Goal: Task Accomplishment & Management: Complete application form

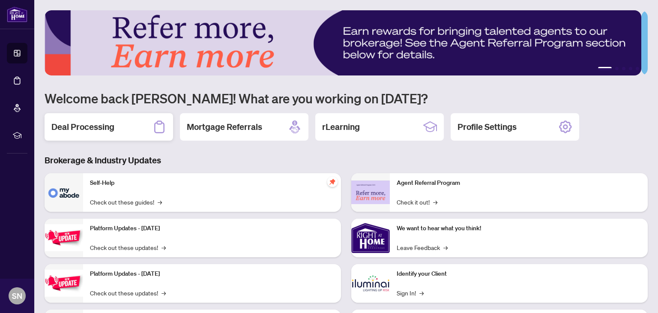
click at [107, 125] on h2 "Deal Processing" at bounding box center [82, 127] width 63 height 12
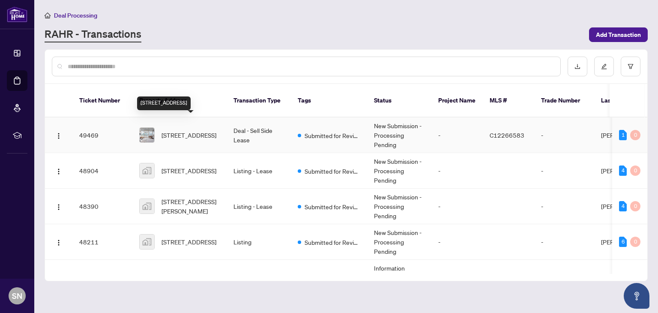
click at [187, 130] on span "[STREET_ADDRESS]" at bounding box center [189, 134] width 55 height 9
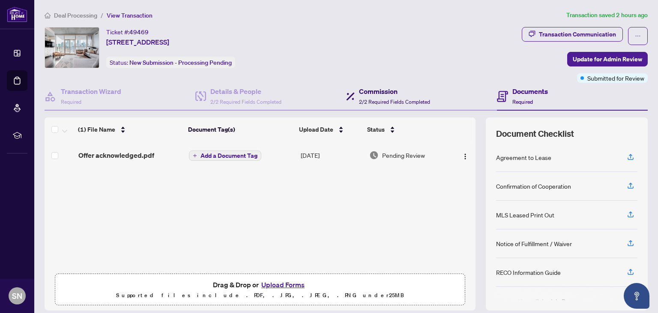
click at [373, 99] on span "2/2 Required Fields Completed" at bounding box center [394, 102] width 71 height 6
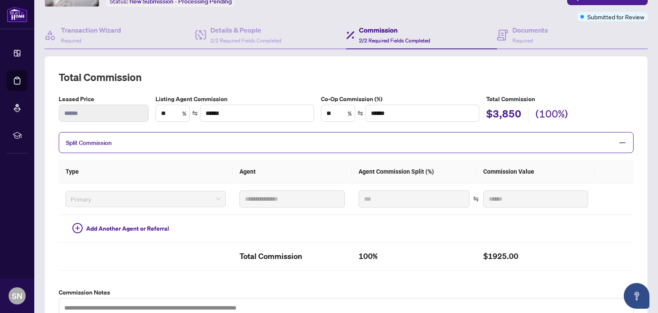
scroll to position [60, 0]
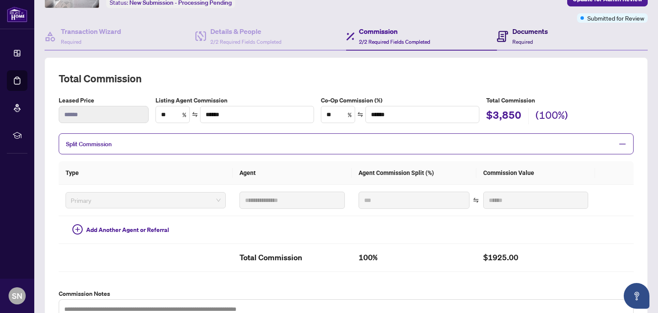
click at [513, 44] on div "Documents Required" at bounding box center [531, 36] width 36 height 20
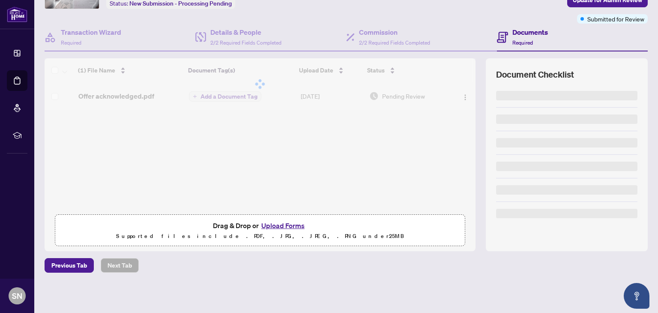
scroll to position [58, 0]
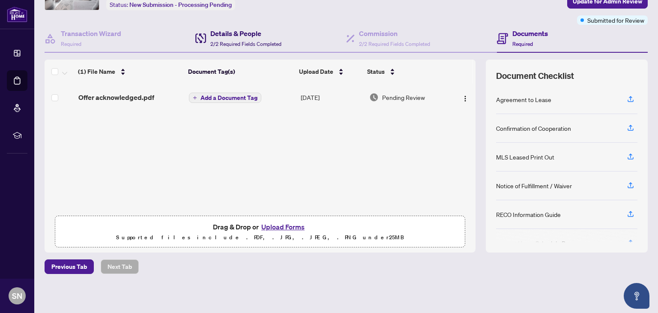
click at [256, 37] on h4 "Details & People" at bounding box center [245, 33] width 71 height 10
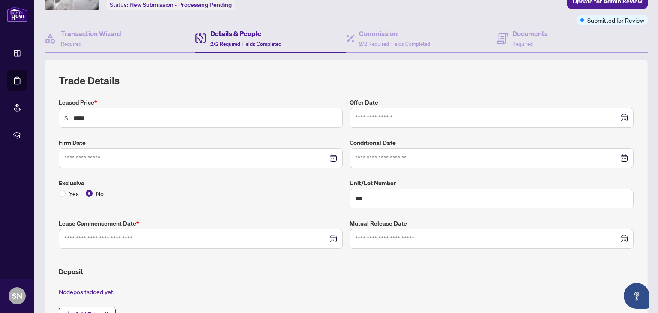
type input "**********"
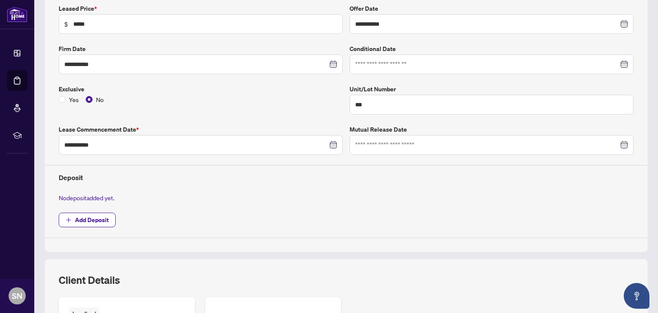
scroll to position [156, 0]
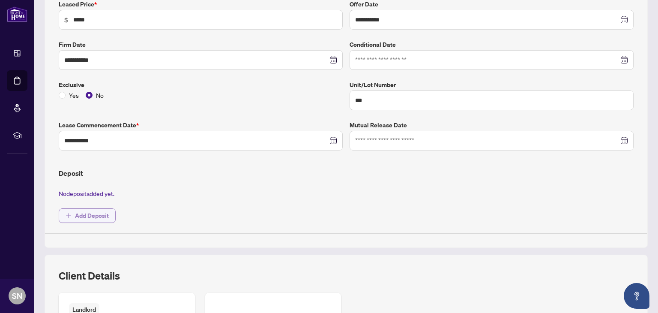
click at [96, 209] on span "Add Deposit" at bounding box center [92, 216] width 34 height 14
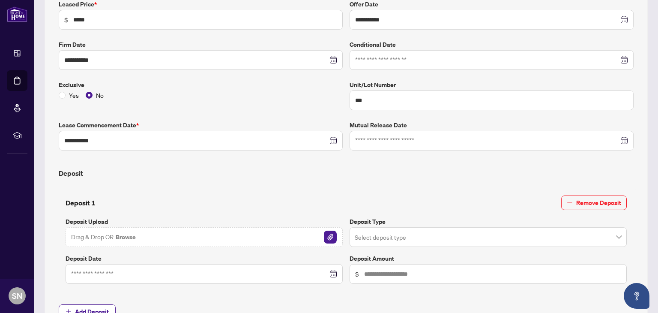
click at [115, 231] on button "Browse" at bounding box center [126, 236] width 22 height 11
click at [374, 236] on input "search" at bounding box center [484, 238] width 259 height 19
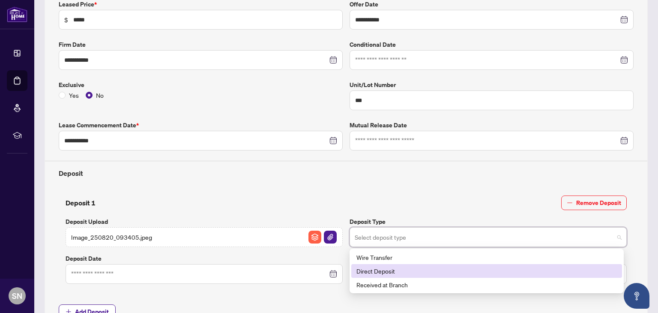
click at [372, 268] on div "Direct Deposit" at bounding box center [487, 270] width 261 height 9
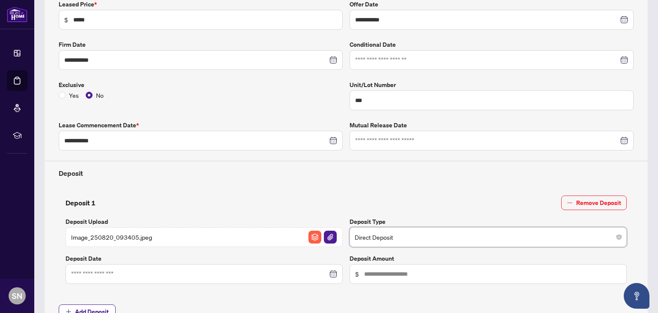
click at [232, 265] on div at bounding box center [204, 274] width 277 height 20
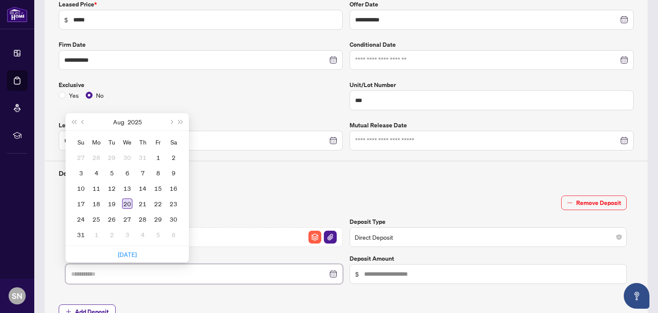
type input "**********"
click at [129, 198] on div "20" at bounding box center [127, 203] width 10 height 10
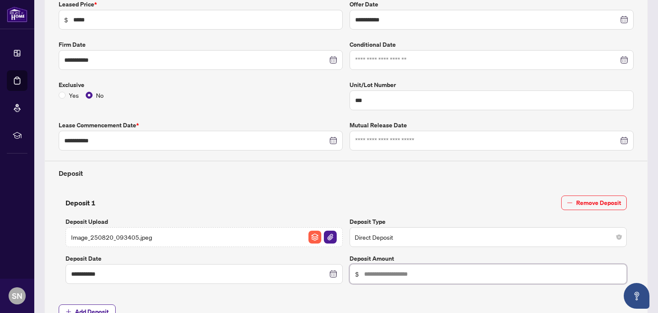
click at [381, 270] on input "text" at bounding box center [492, 273] width 257 height 9
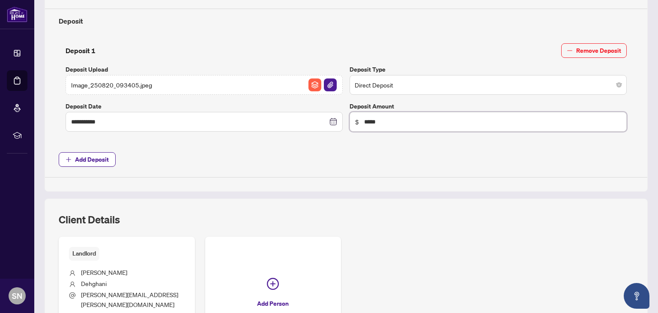
scroll to position [310, 0]
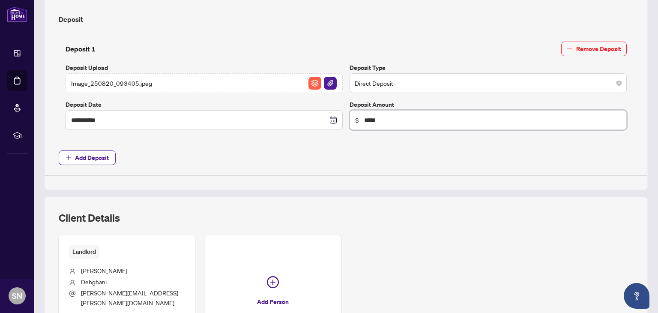
type input "*****"
click at [421, 158] on span "Add Deposit" at bounding box center [346, 157] width 575 height 15
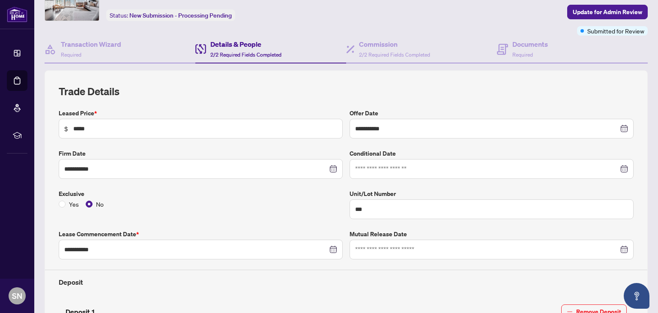
scroll to position [48, 0]
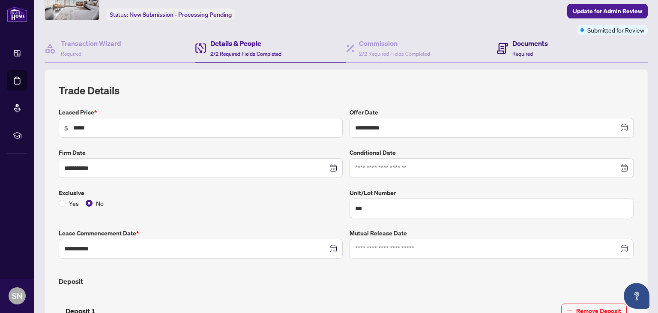
click at [513, 51] on span "Required" at bounding box center [523, 54] width 21 height 6
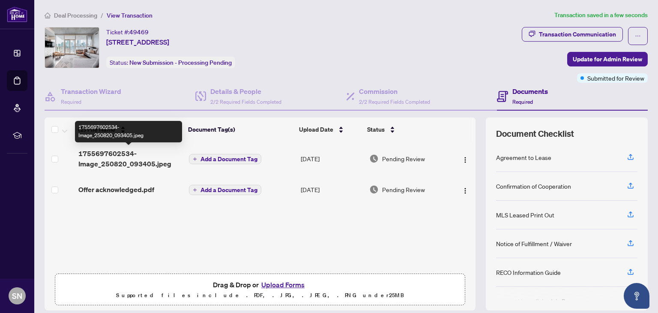
click at [96, 160] on span "1755697602534-Image_250820_093405.jpeg" at bounding box center [130, 158] width 104 height 21
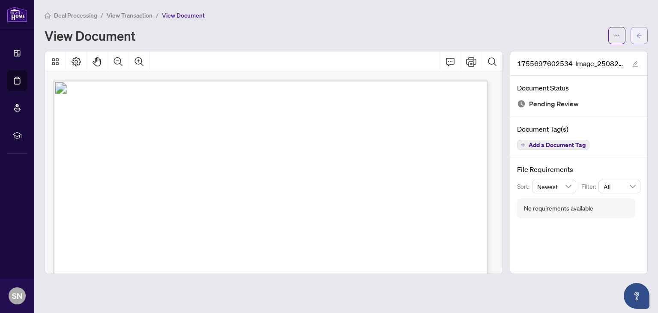
click at [638, 34] on icon "arrow-left" at bounding box center [639, 35] width 5 height 5
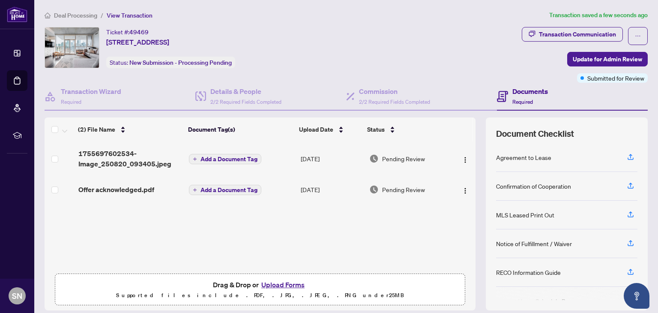
click at [289, 283] on button "Upload Forms" at bounding box center [283, 284] width 48 height 11
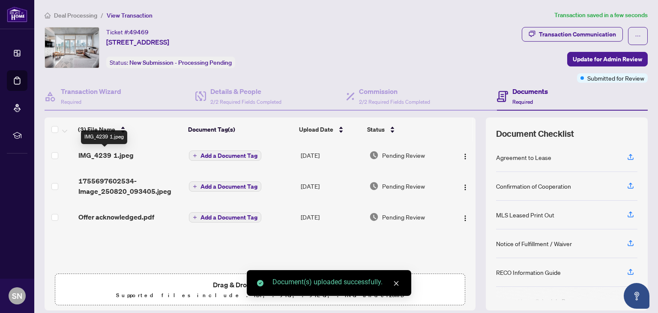
click at [117, 155] on span "IMG_4239 1.jpeg" at bounding box center [105, 155] width 55 height 10
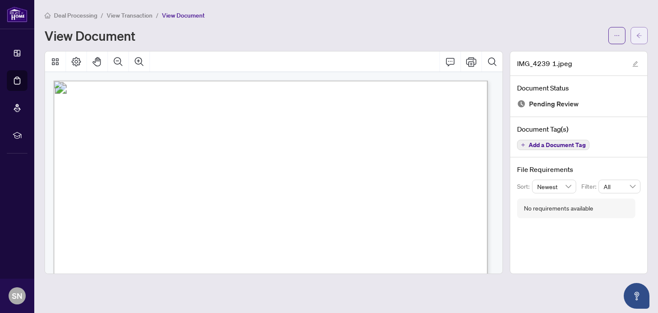
click at [635, 30] on button "button" at bounding box center [639, 35] width 17 height 17
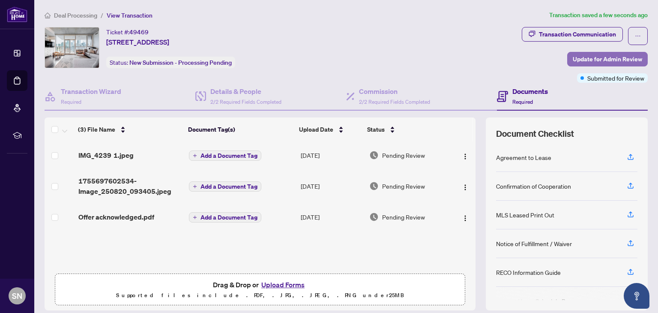
click at [604, 55] on span "Update for Admin Review" at bounding box center [607, 59] width 69 height 14
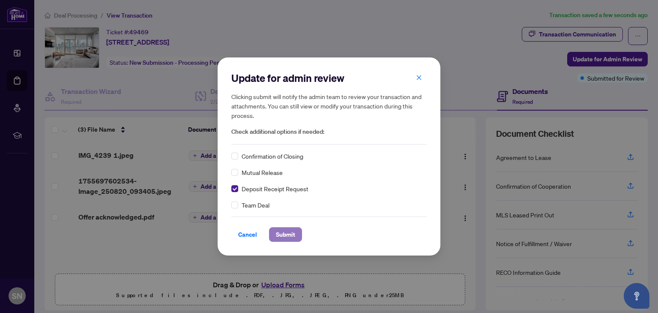
click at [283, 233] on span "Submit" at bounding box center [285, 235] width 19 height 14
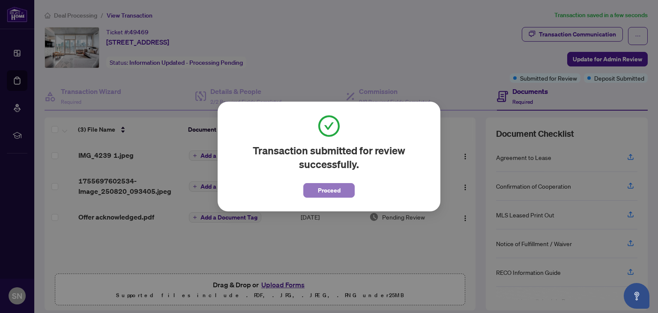
click at [314, 194] on button "Proceed" at bounding box center [329, 190] width 51 height 15
